Goal: Information Seeking & Learning: Learn about a topic

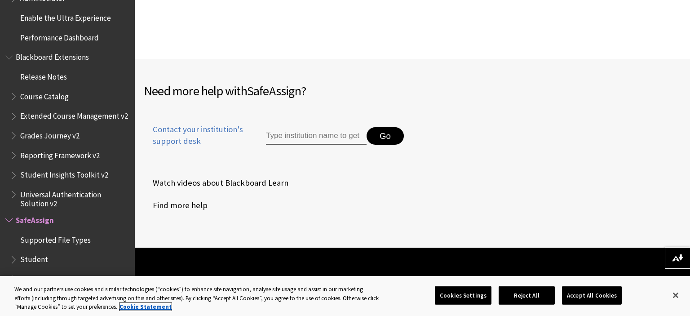
scroll to position [190, 0]
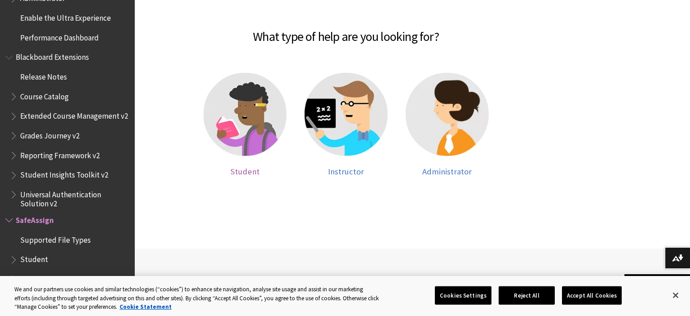
click at [268, 118] on img at bounding box center [245, 114] width 83 height 83
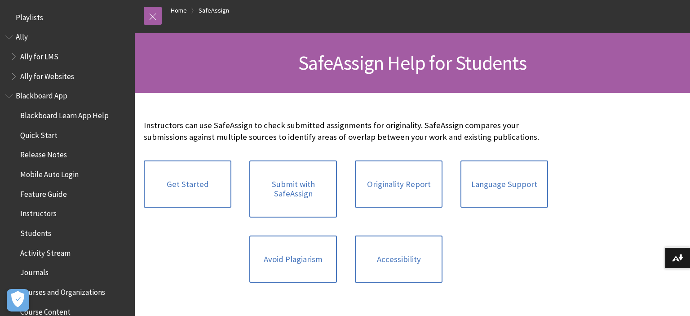
scroll to position [1045, 0]
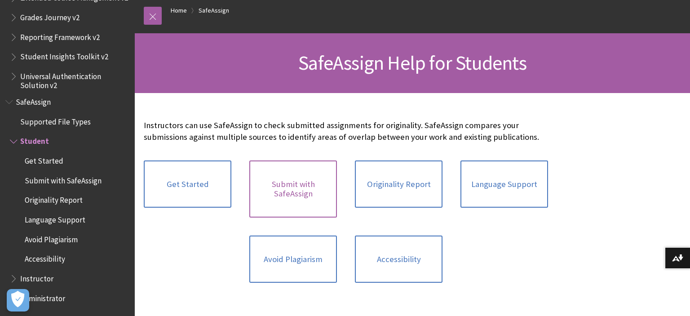
click at [319, 194] on link "Submit with SafeAssign" at bounding box center [293, 188] width 88 height 57
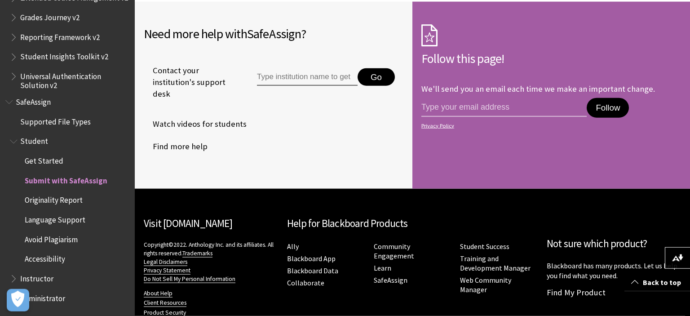
scroll to position [2135, 0]
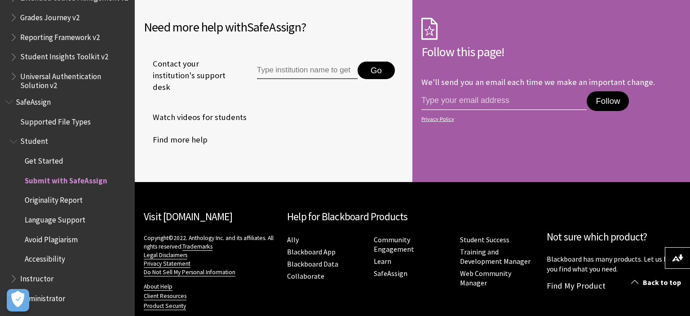
click at [58, 197] on span "Originality Report" at bounding box center [54, 199] width 58 height 12
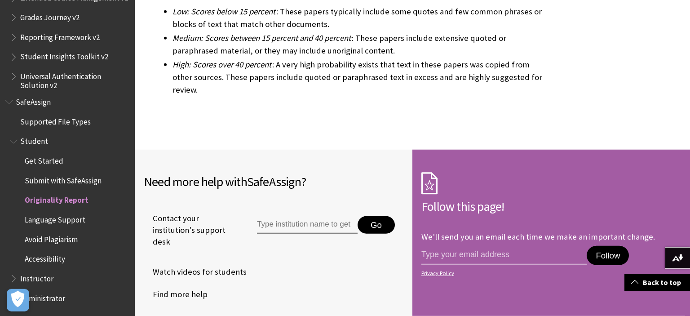
scroll to position [2799, 0]
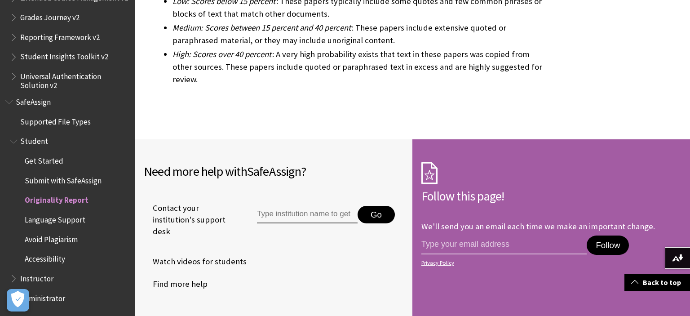
click at [313, 206] on input "Type institution name to get support" at bounding box center [307, 215] width 101 height 18
type input "T"
type input "U"
type input "P"
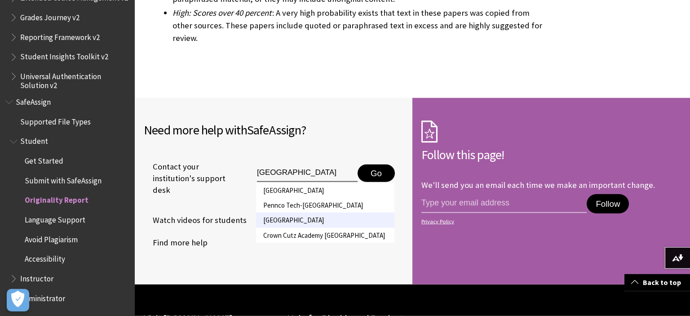
scroll to position [2846, 0]
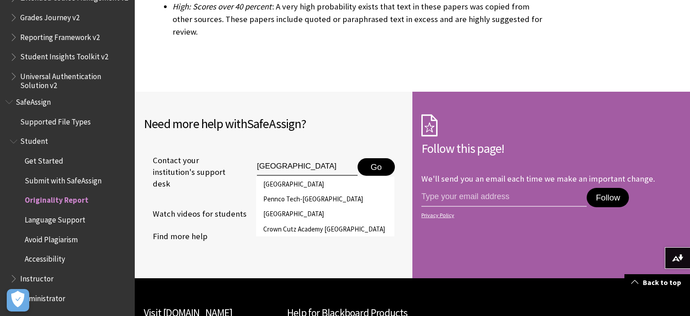
drag, startPoint x: 310, startPoint y: 122, endPoint x: 250, endPoint y: 115, distance: 60.6
click at [257, 158] on input "Bristol" at bounding box center [307, 167] width 101 height 18
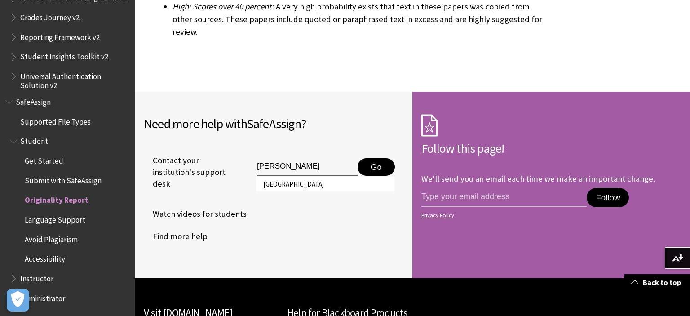
type input "UWE"
click at [67, 221] on span "Language Support" at bounding box center [55, 218] width 61 height 12
click at [67, 243] on span "Avoid Plagiarism" at bounding box center [51, 238] width 53 height 12
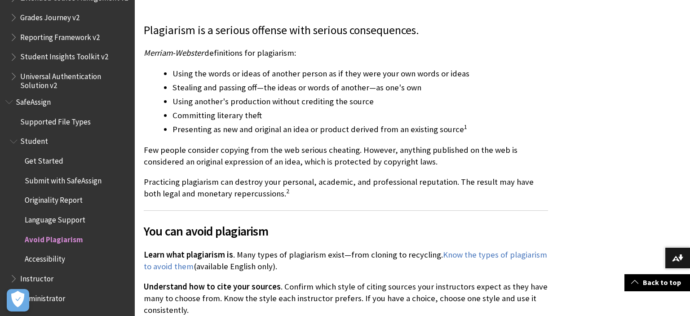
scroll to position [237, 0]
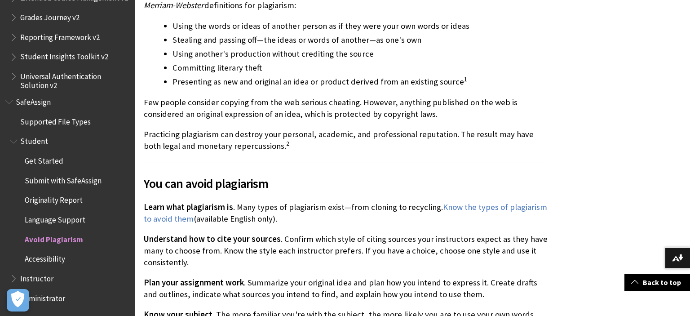
click at [33, 274] on span "Instructor" at bounding box center [36, 277] width 33 height 12
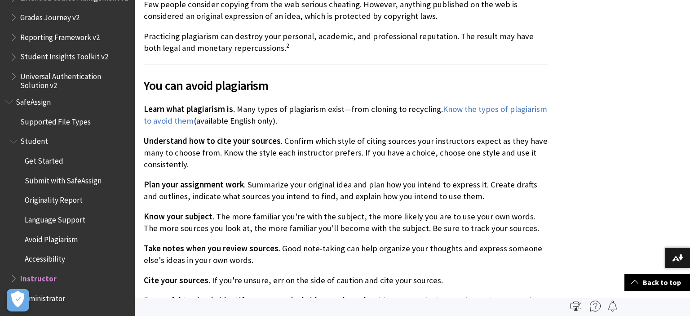
scroll to position [332, 0]
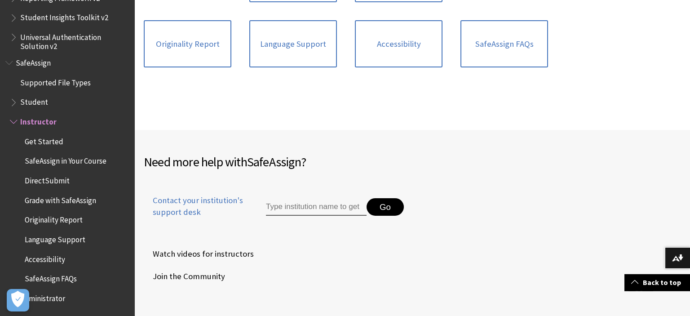
scroll to position [427, 0]
